Goal: Task Accomplishment & Management: Use online tool/utility

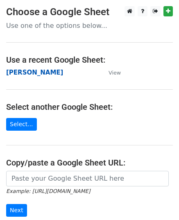
click at [16, 71] on strong "[PERSON_NAME]" at bounding box center [34, 72] width 57 height 7
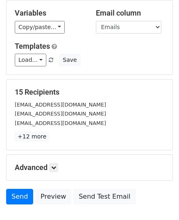
scroll to position [82, 0]
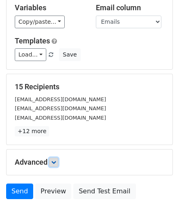
click at [52, 162] on link at bounding box center [53, 162] width 9 height 9
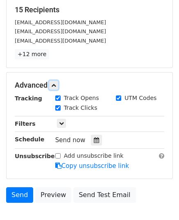
scroll to position [164, 0]
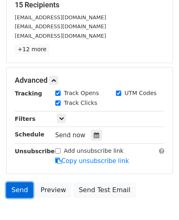
click at [26, 189] on link "Send" at bounding box center [19, 190] width 27 height 16
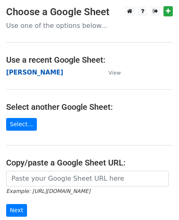
click at [12, 70] on strong "[PERSON_NAME]" at bounding box center [34, 72] width 57 height 7
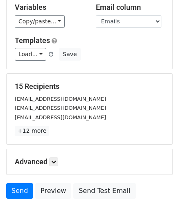
scroll to position [129, 0]
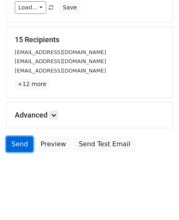
click at [20, 146] on link "Send" at bounding box center [19, 144] width 27 height 16
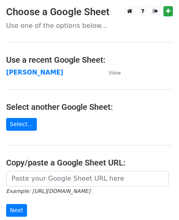
click at [15, 72] on strong "[PERSON_NAME]" at bounding box center [34, 72] width 57 height 7
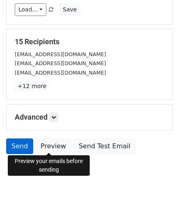
scroll to position [129, 0]
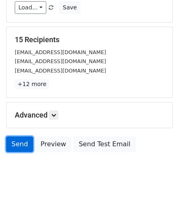
click at [22, 138] on link "Send" at bounding box center [19, 144] width 27 height 16
